Goal: Information Seeking & Learning: Learn about a topic

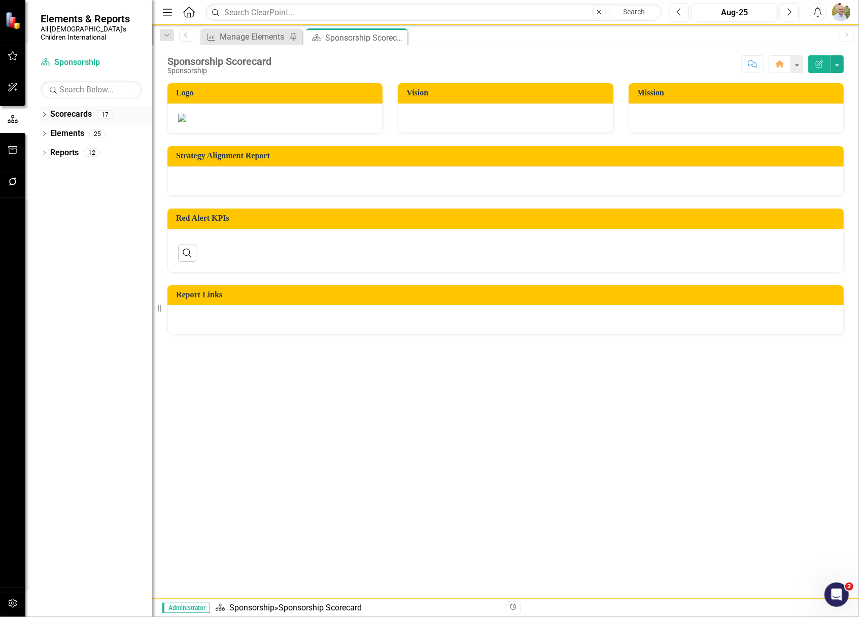
click at [51, 109] on link "Scorecards" at bounding box center [71, 115] width 42 height 12
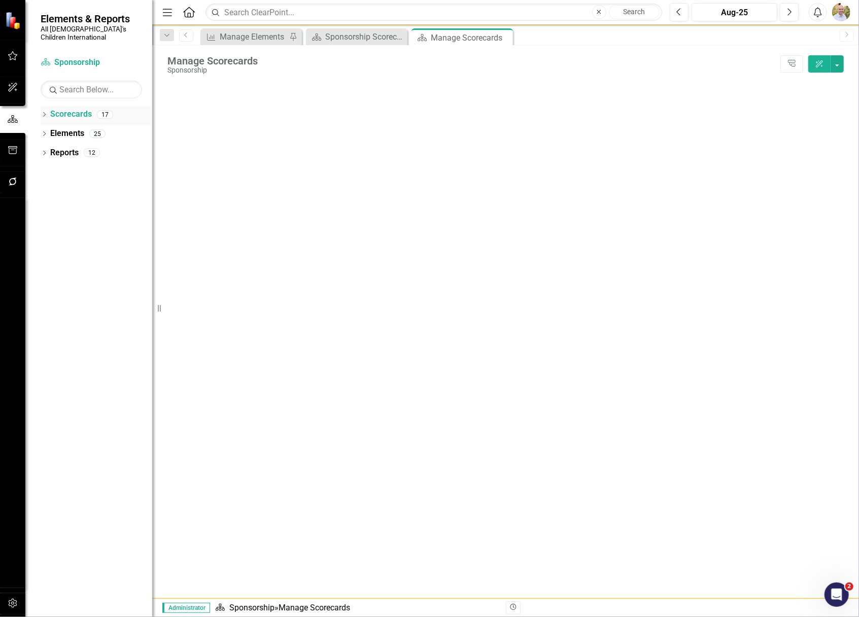
click at [45, 113] on icon "Dropdown" at bounding box center [44, 116] width 7 height 6
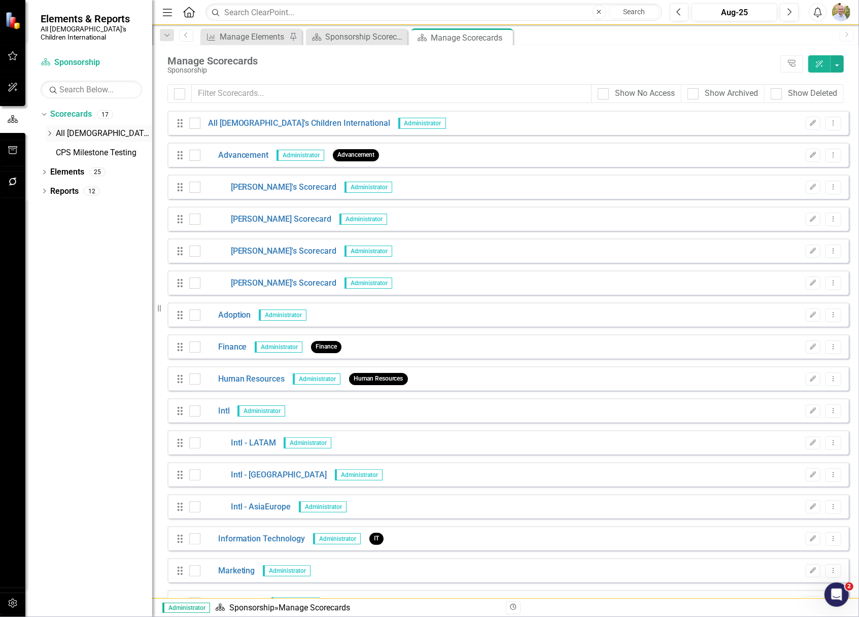
click at [46, 130] on icon "Dropdown" at bounding box center [50, 133] width 8 height 6
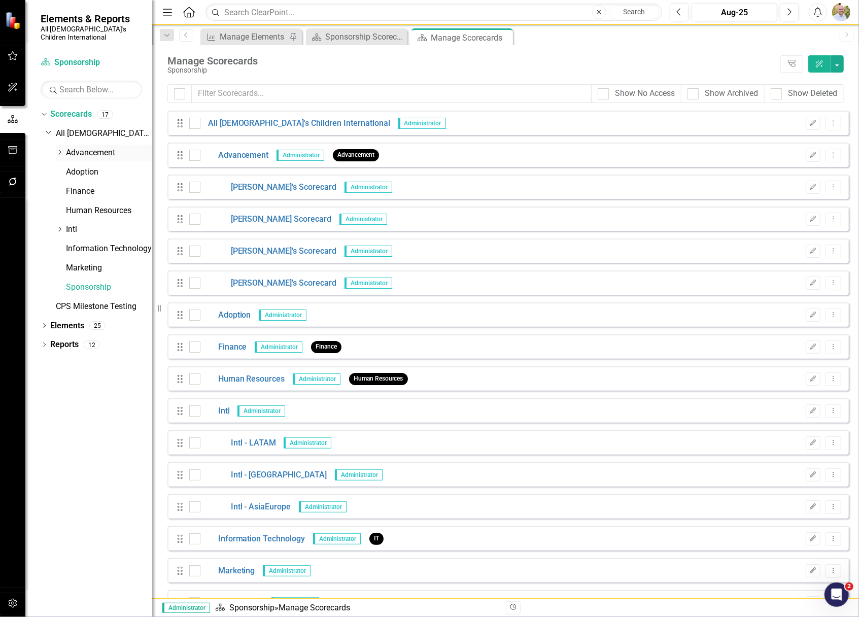
click at [61, 149] on icon "Dropdown" at bounding box center [60, 152] width 8 height 6
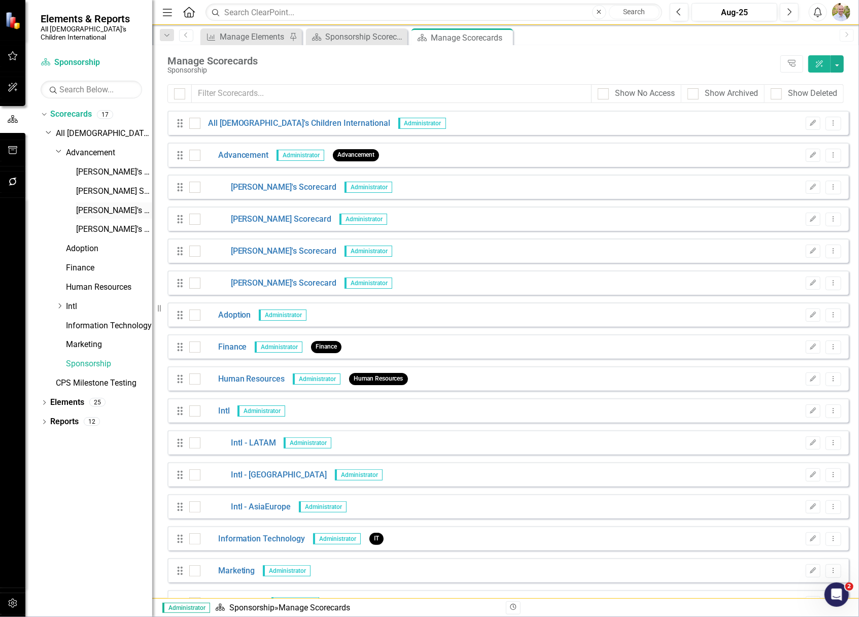
click at [110, 205] on link "[PERSON_NAME]'s Scorecard" at bounding box center [114, 211] width 76 height 12
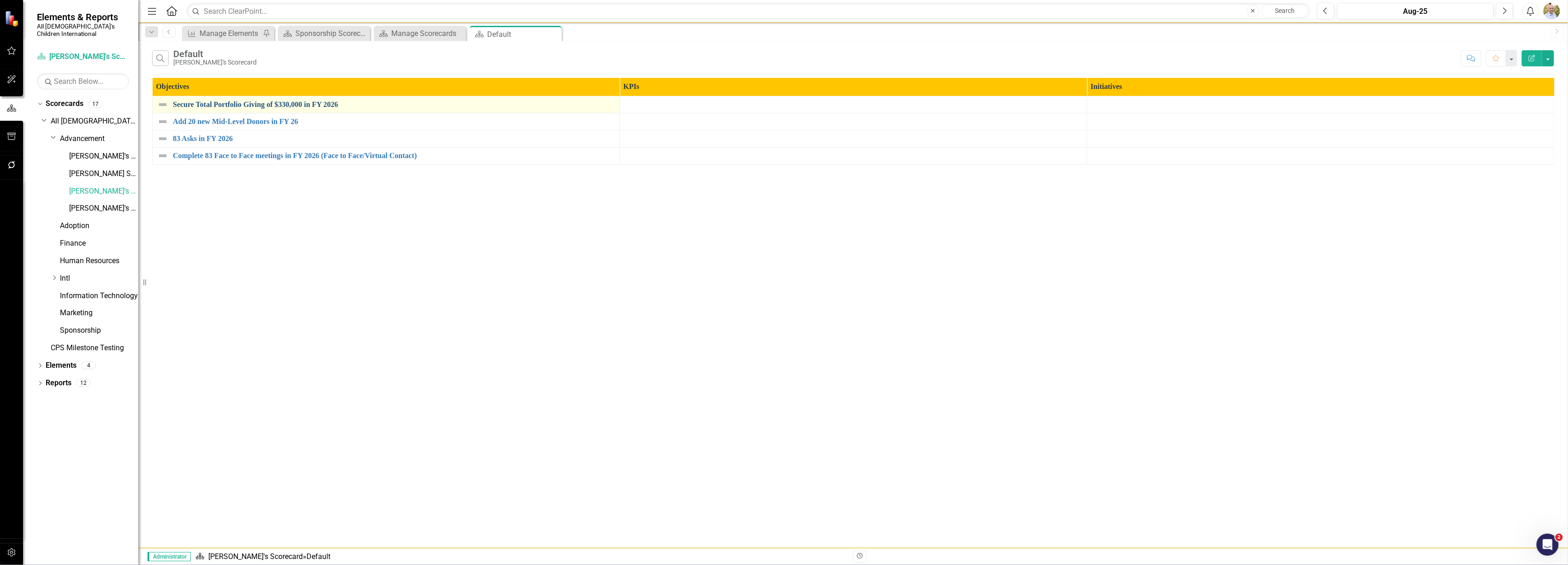
click at [243, 104] on link "Secure Total Portfolio Giving of $330,000 in FY 2026" at bounding box center [393, 104] width 442 height 8
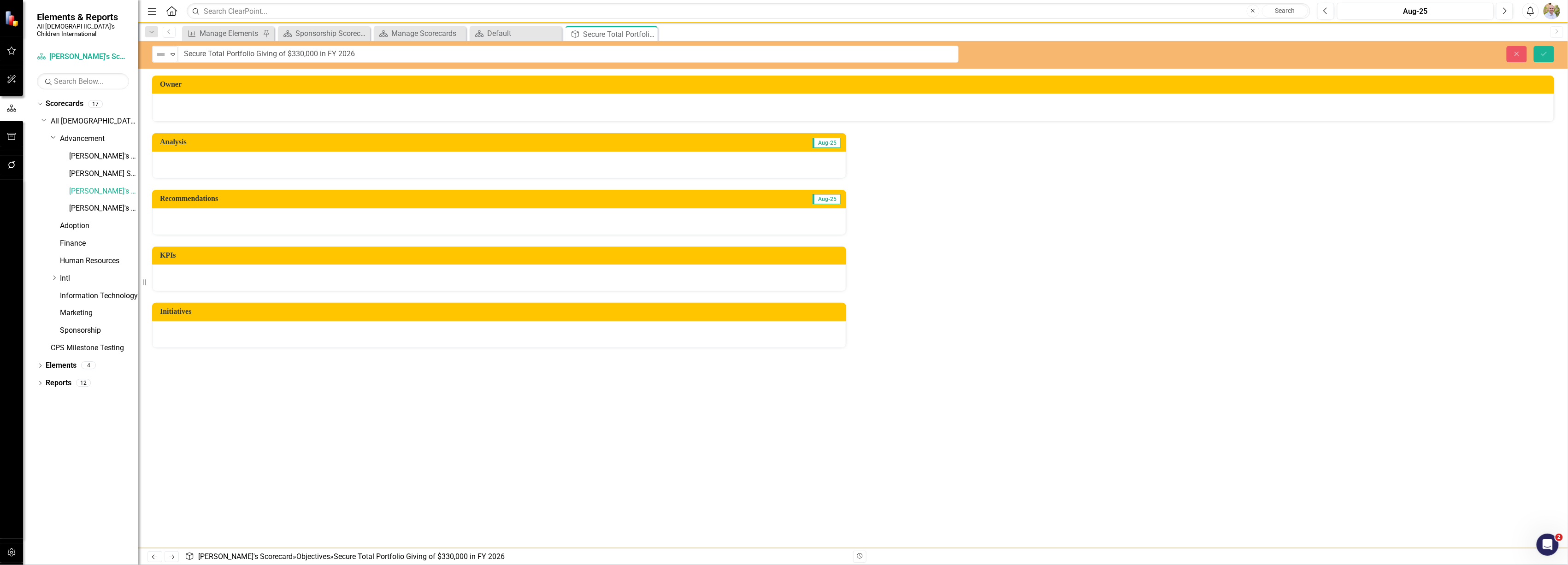
drag, startPoint x: 211, startPoint y: 57, endPoint x: 415, endPoint y: 55, distance: 204.0
click at [432, 367] on div "Owner Analysis Aug-25 Recommendations Aug-25 KPIs Initiatives" at bounding box center [853, 312] width 1430 height 472
click at [172, 33] on icon "Previous" at bounding box center [169, 32] width 7 height 5
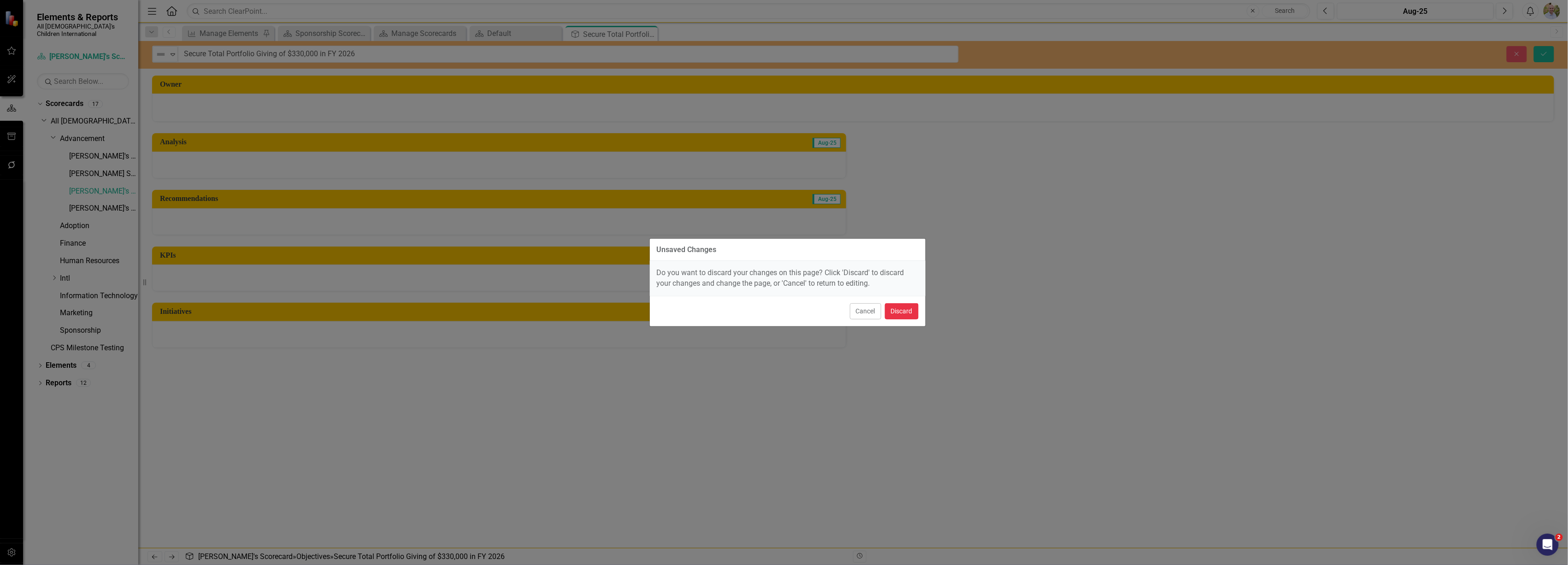
click at [780, 311] on button "Discard" at bounding box center [901, 312] width 34 height 16
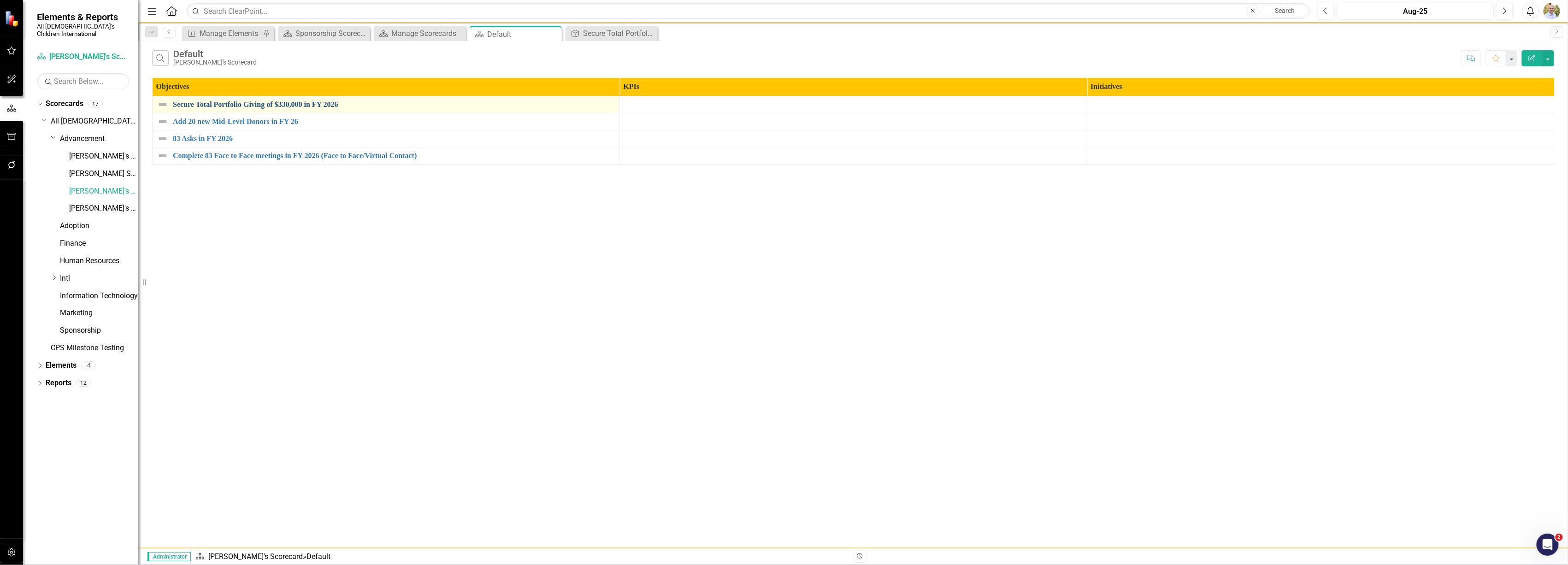
click at [200, 102] on link "Secure Total Portfolio Giving of $330,000 in FY 2026" at bounding box center [393, 104] width 442 height 8
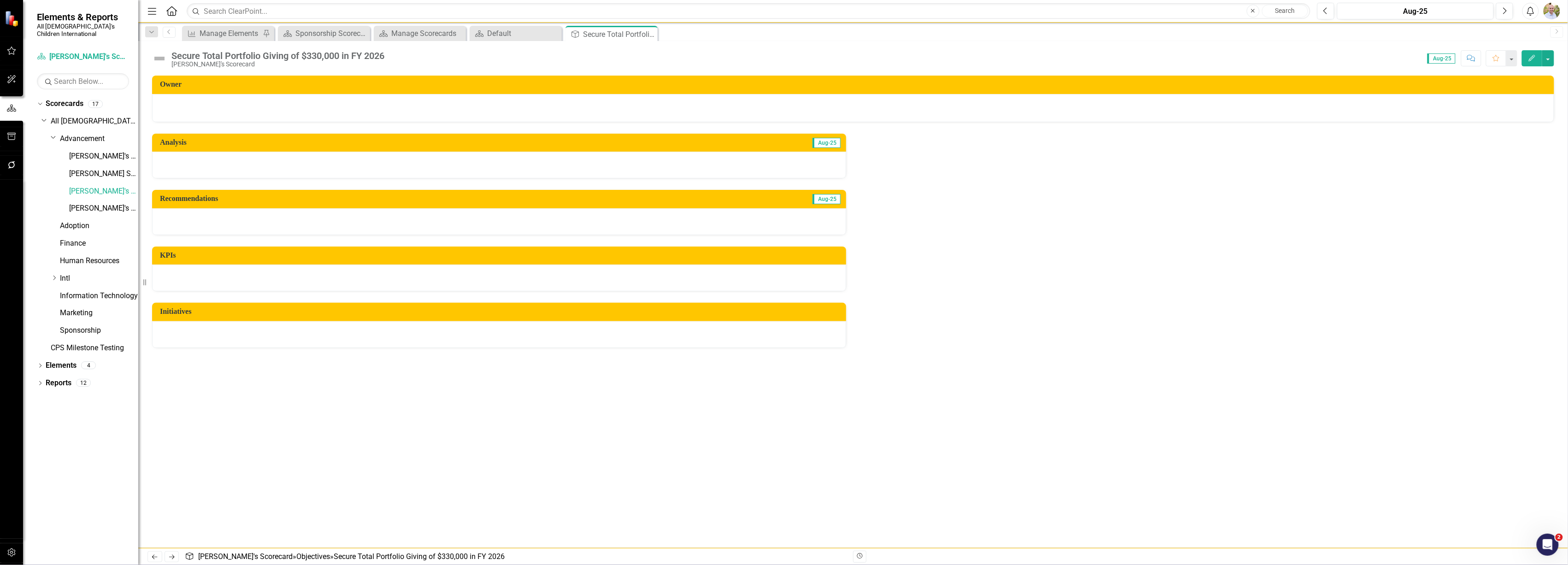
click at [300, 226] on div at bounding box center [499, 221] width 694 height 26
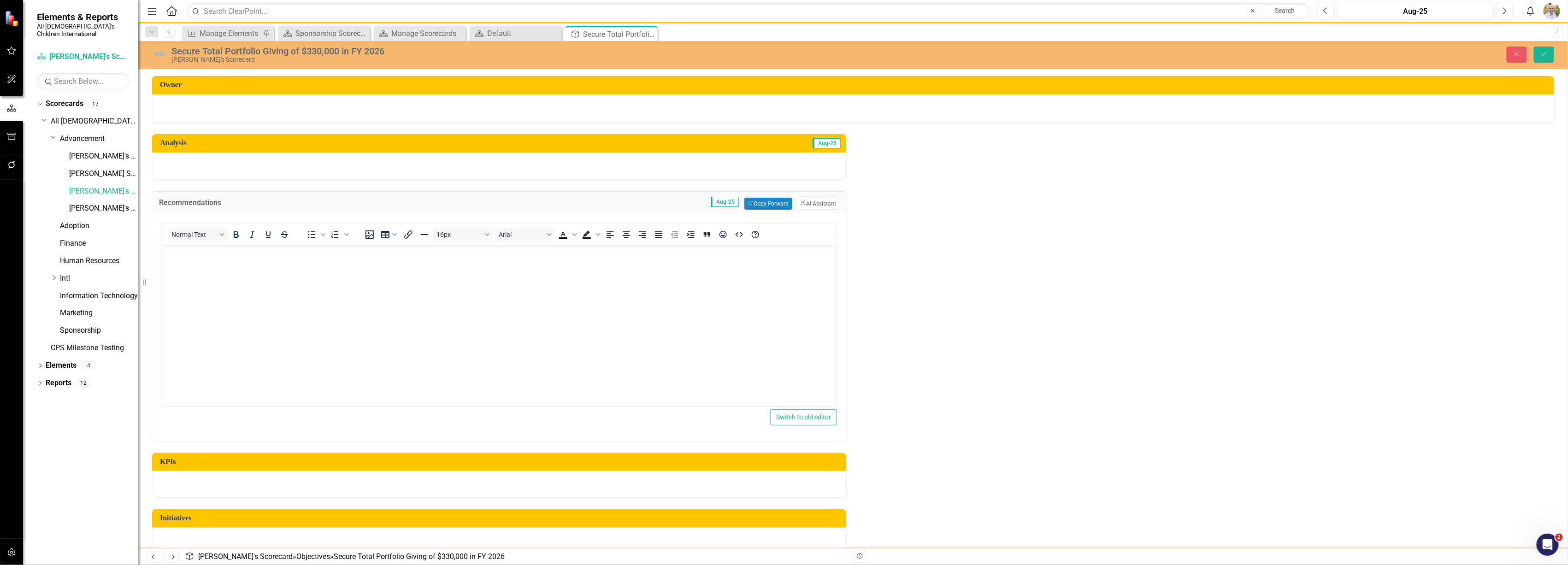
click at [780, 167] on div "Analysis Aug-25 Recommendations Aug-25 Copy Forward Copy Forward ClearPoint AI …" at bounding box center [853, 338] width 1416 height 431
